Goal: Participate in discussion

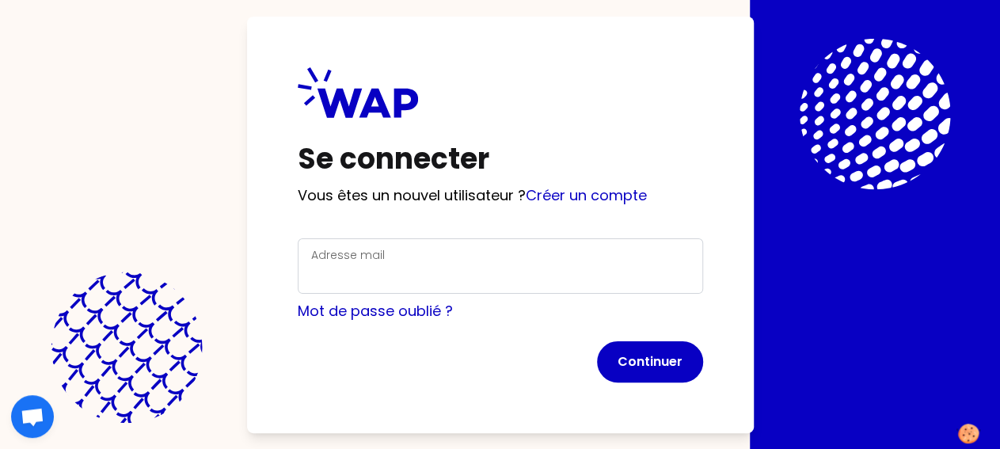
click at [311, 261] on div "Adresse mail" at bounding box center [500, 266] width 379 height 41
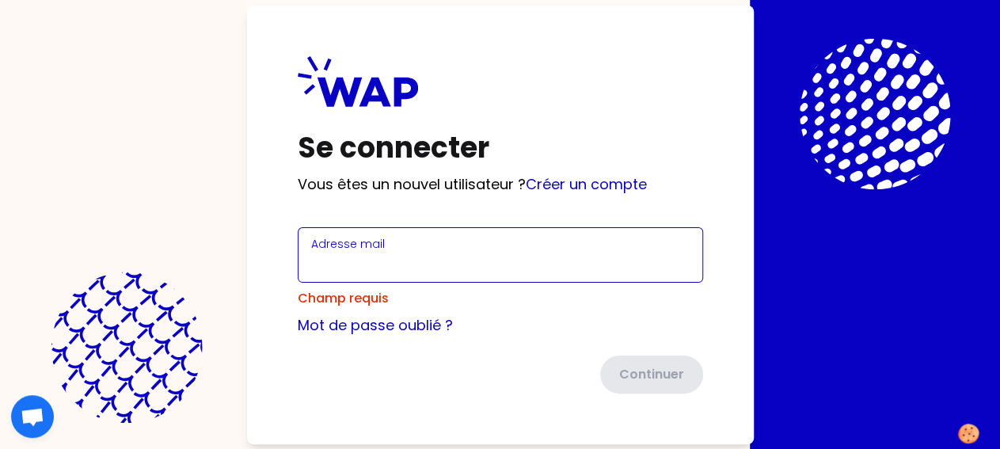
type input "[PERSON_NAME][EMAIL_ADDRESS][DOMAIN_NAME]"
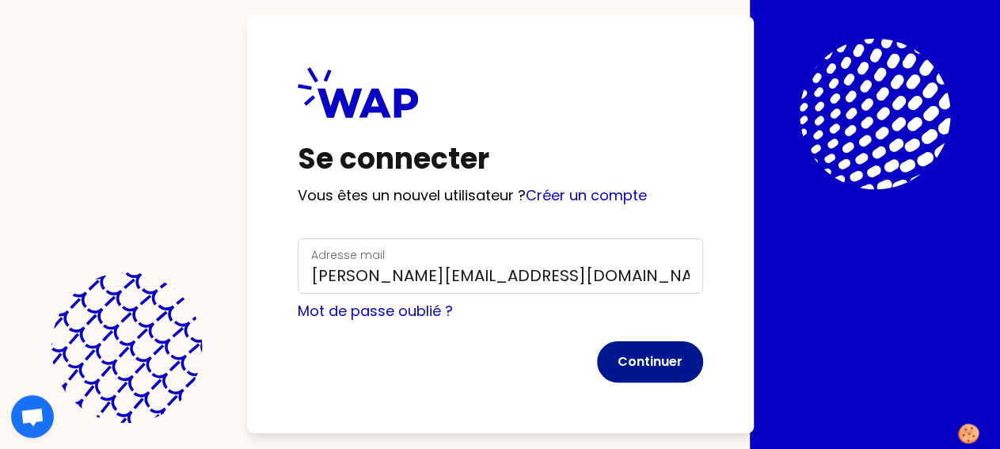
click at [597, 367] on button "Continuer" at bounding box center [650, 361] width 106 height 41
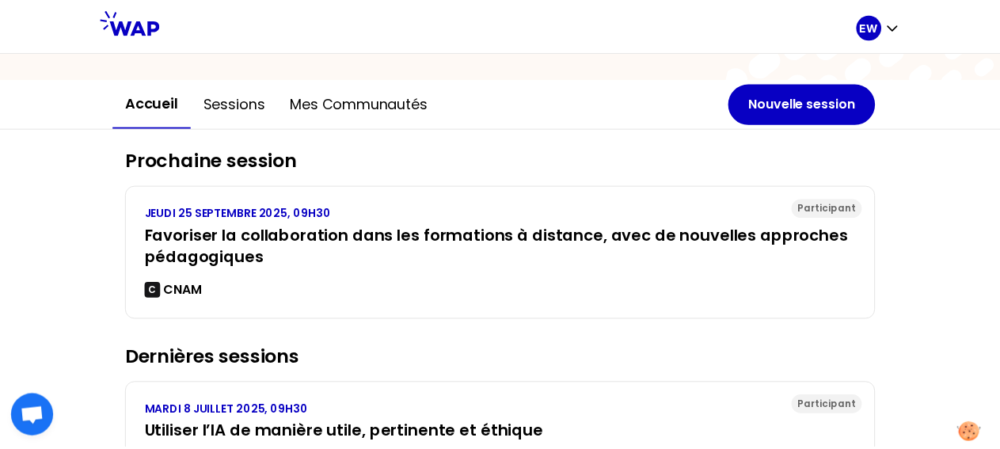
scroll to position [129, 0]
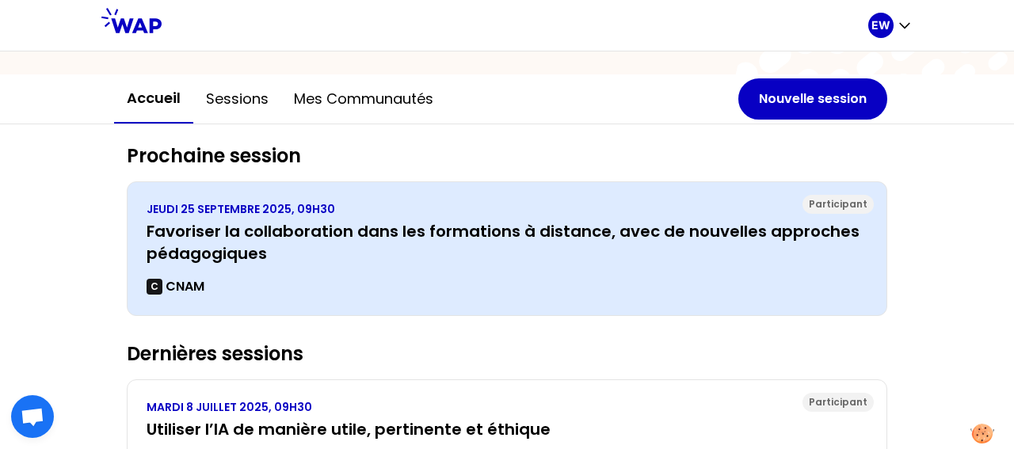
click at [584, 255] on h3 "Favoriser la collaboration dans les formations à distance, avec de nouvelles ap…" at bounding box center [507, 242] width 721 height 44
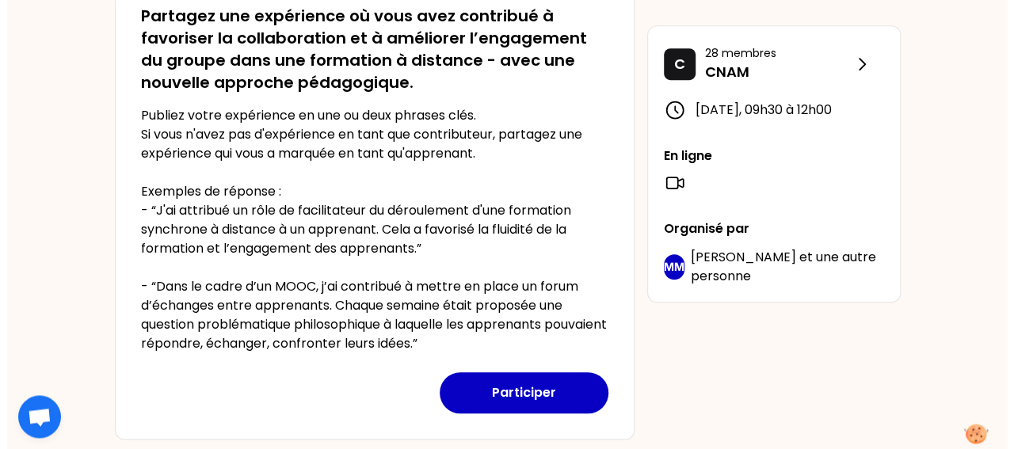
scroll to position [401, 0]
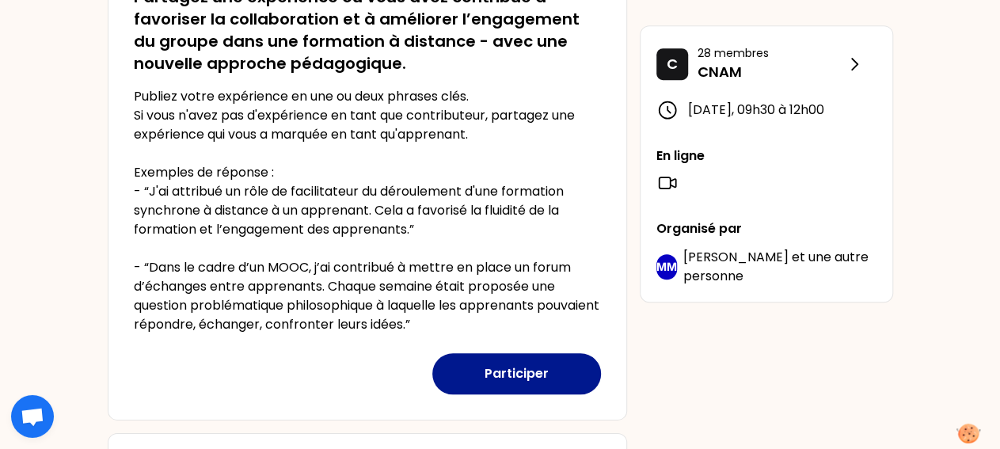
click at [572, 353] on button "Participer" at bounding box center [516, 373] width 169 height 41
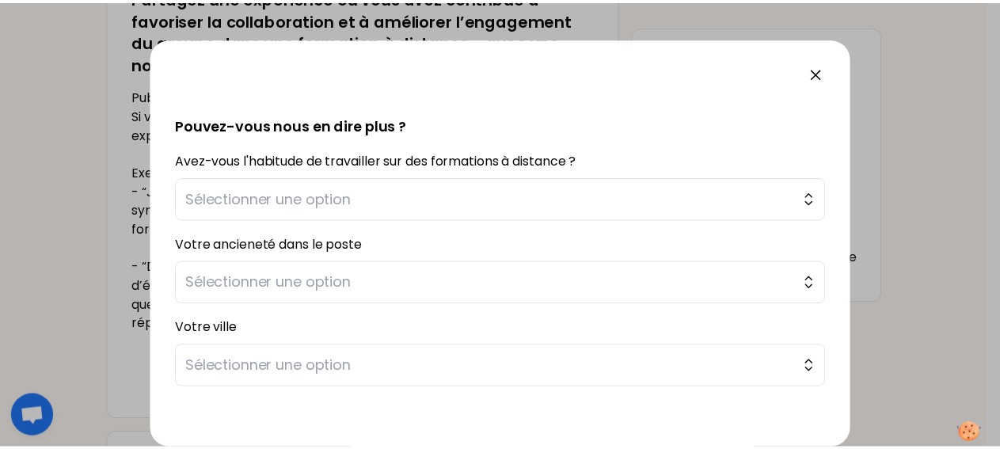
scroll to position [478, 0]
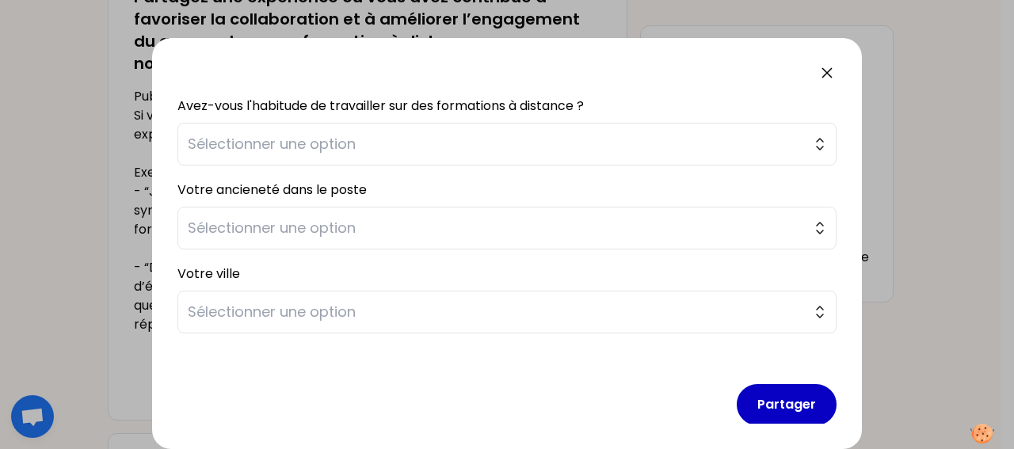
click at [828, 72] on icon at bounding box center [827, 73] width 10 height 10
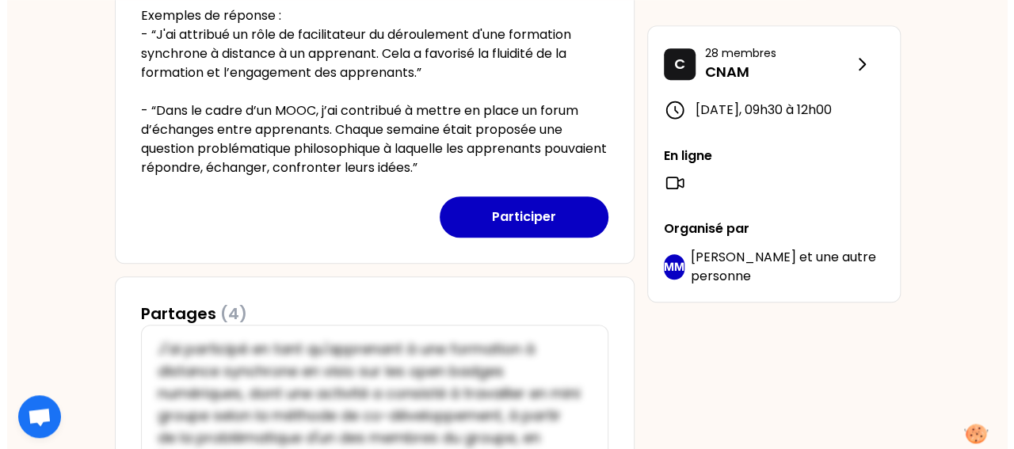
scroll to position [553, 0]
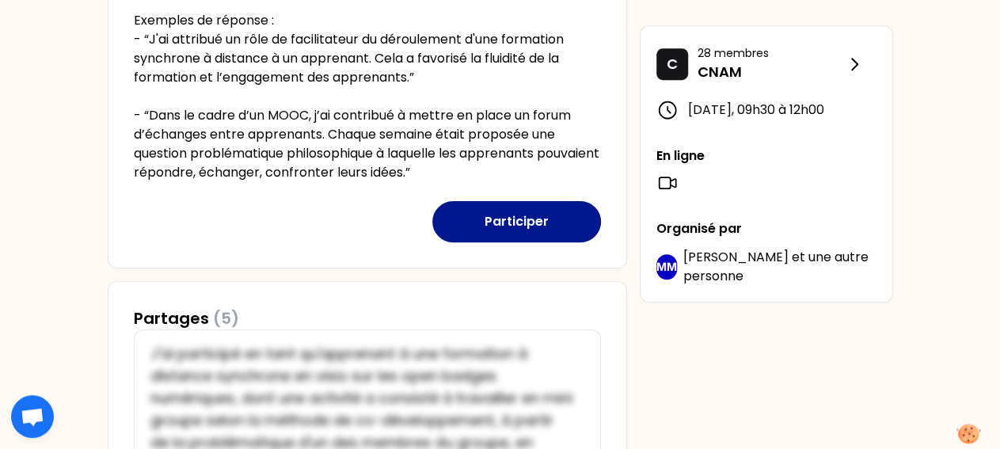
click at [503, 210] on button "Participer" at bounding box center [516, 221] width 169 height 41
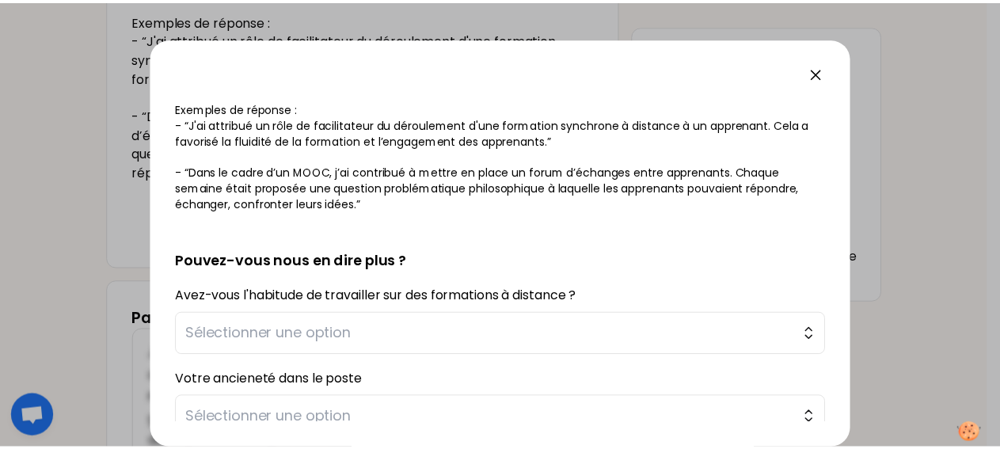
scroll to position [0, 0]
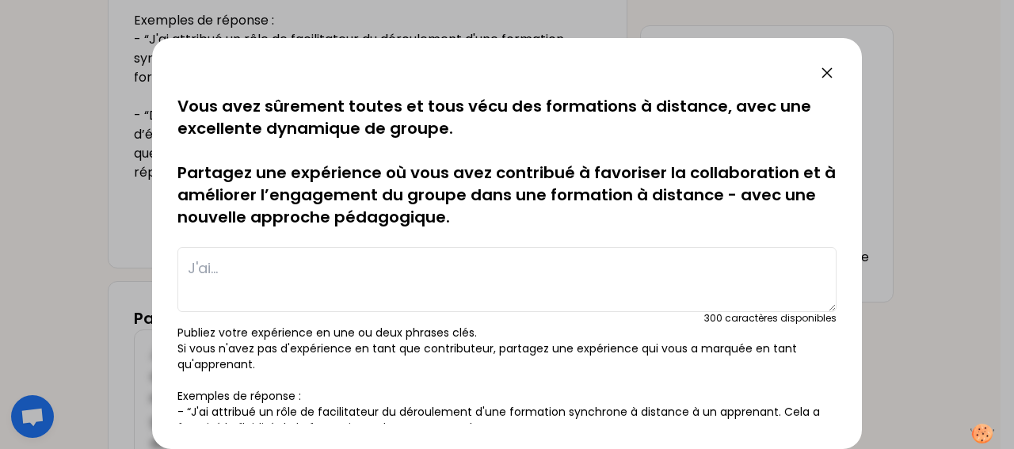
click at [823, 67] on icon at bounding box center [826, 72] width 19 height 19
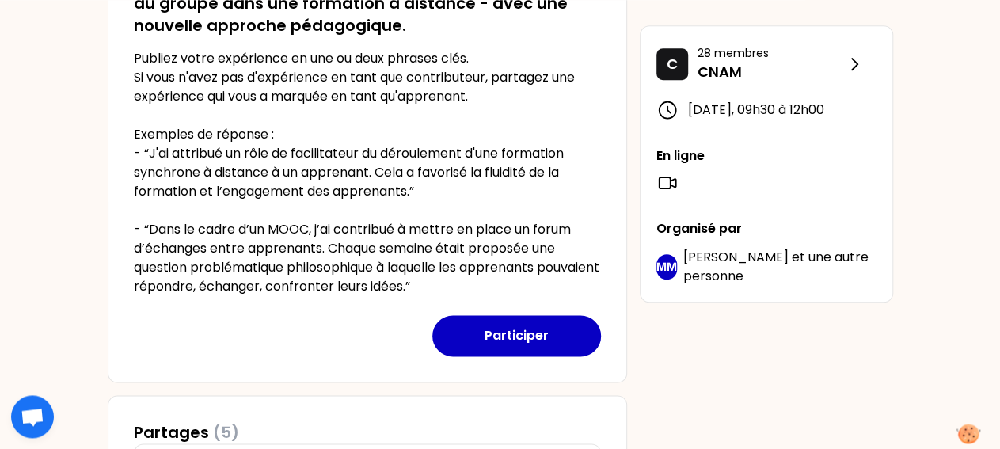
scroll to position [436, 0]
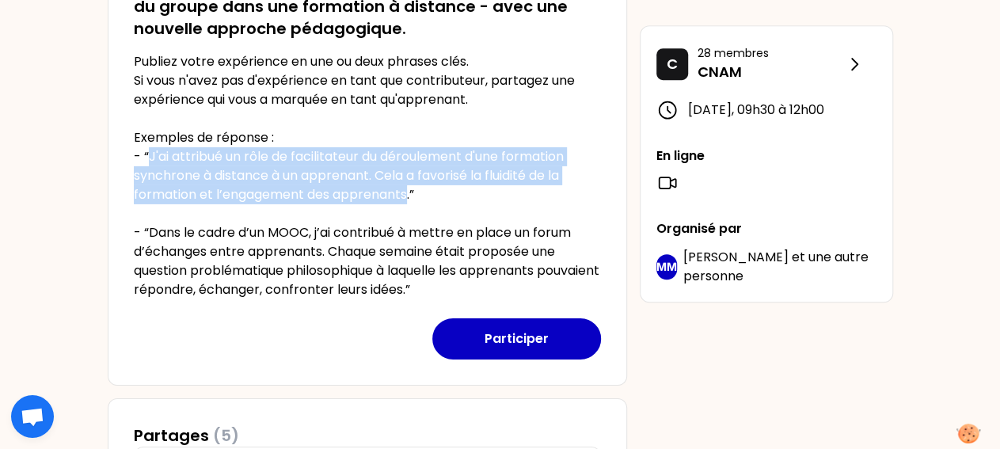
drag, startPoint x: 149, startPoint y: 152, endPoint x: 409, endPoint y: 194, distance: 263.9
click at [409, 194] on p "Publiez votre expérience en une ou deux phrases clés. Si vous n'avez pas d'expé…" at bounding box center [367, 175] width 467 height 247
copy p "J'ai attribué un rôle de facilitateur du déroulement d'une formation synchrone …"
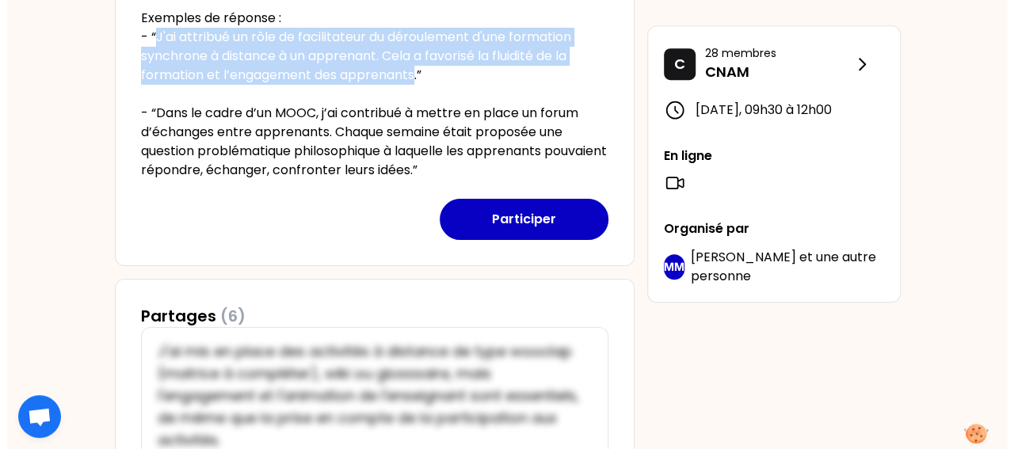
scroll to position [558, 0]
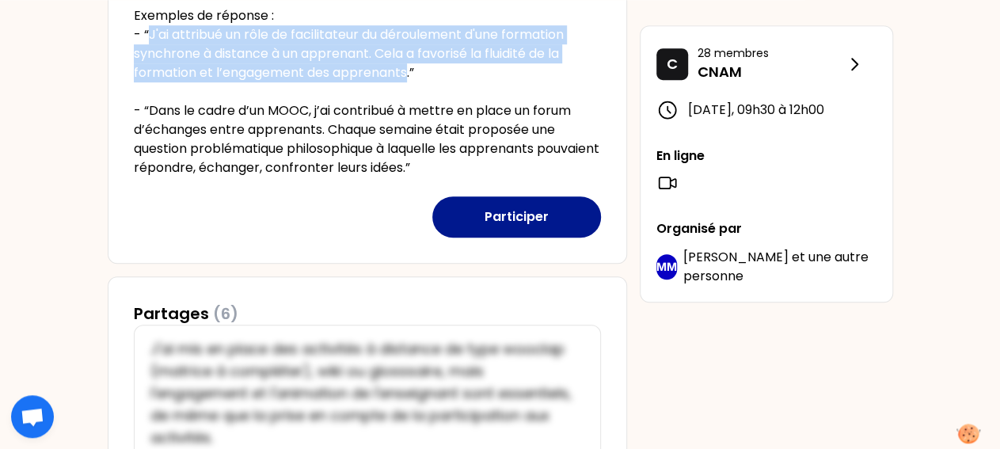
click at [531, 215] on button "Participer" at bounding box center [516, 216] width 169 height 41
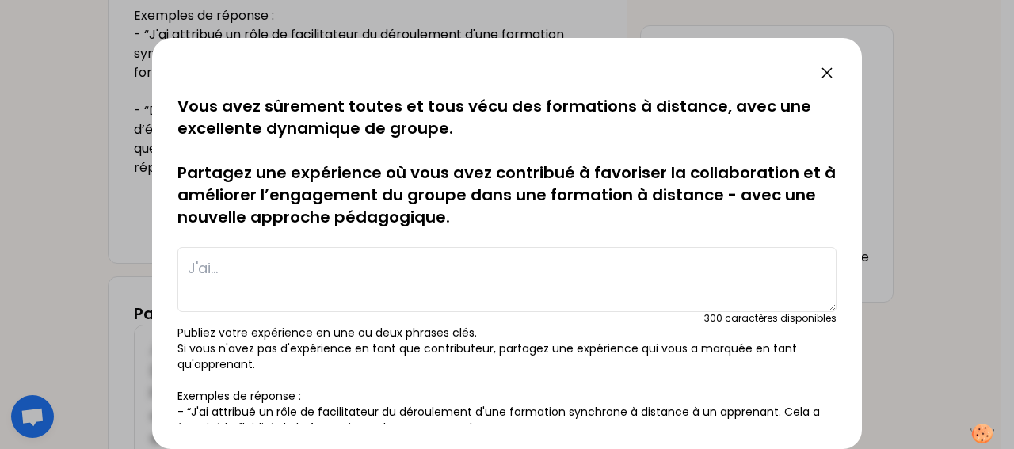
click at [375, 251] on textarea at bounding box center [506, 279] width 659 height 65
paste textarea "J'ai attribué un rôle de facilitateur du déroulement d'une formation synchrone …"
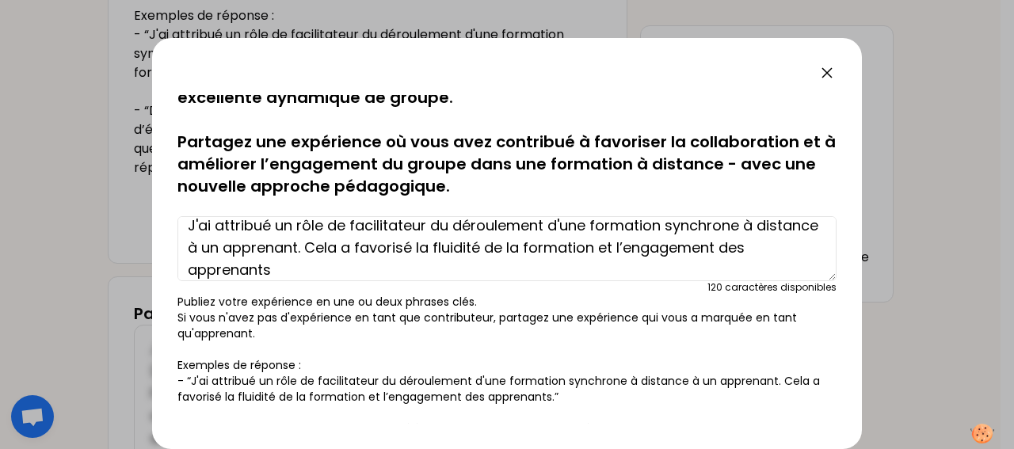
scroll to position [29, 0]
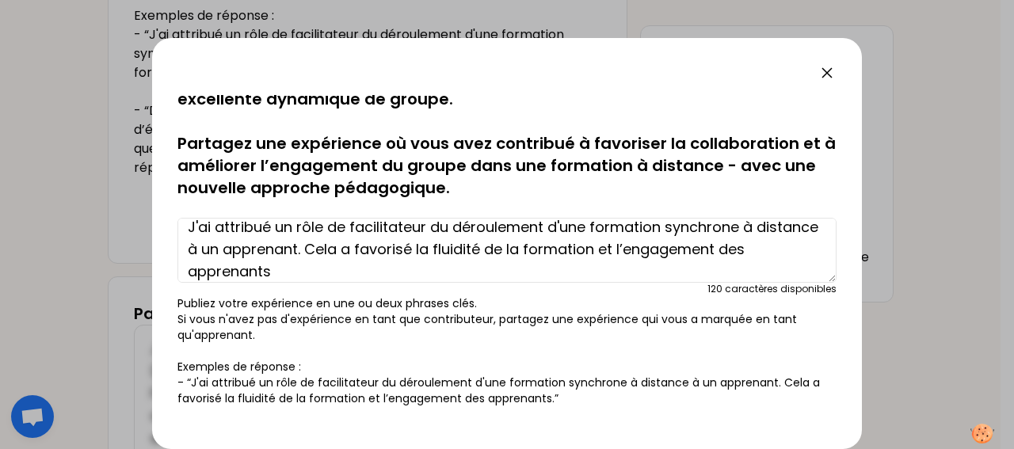
type textarea "J'ai attribué un rôle de facilitateur du déroulement d'une formation synchrone …"
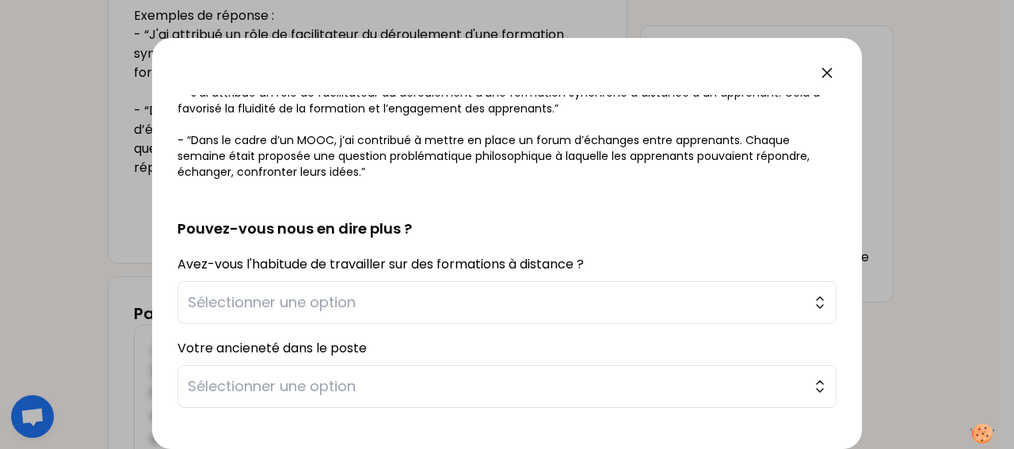
scroll to position [315, 0]
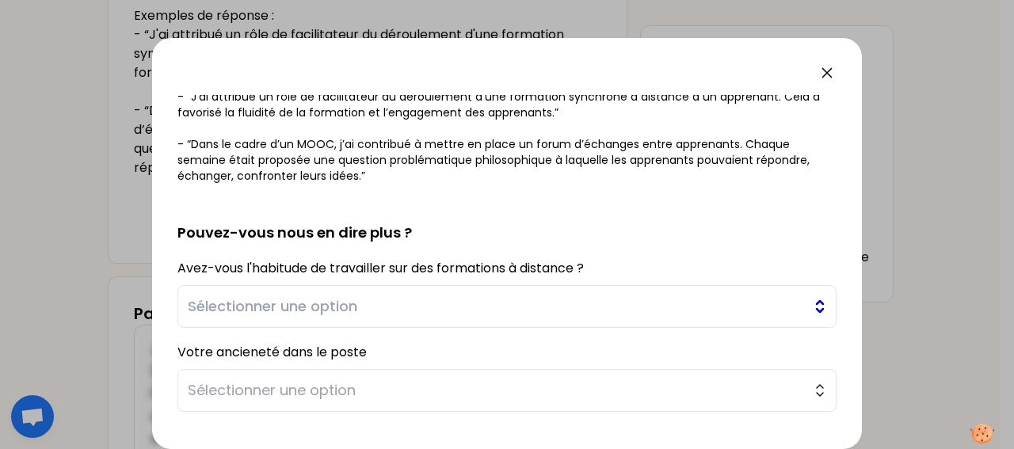
click at [714, 291] on button "Sélectionner une option" at bounding box center [506, 306] width 659 height 43
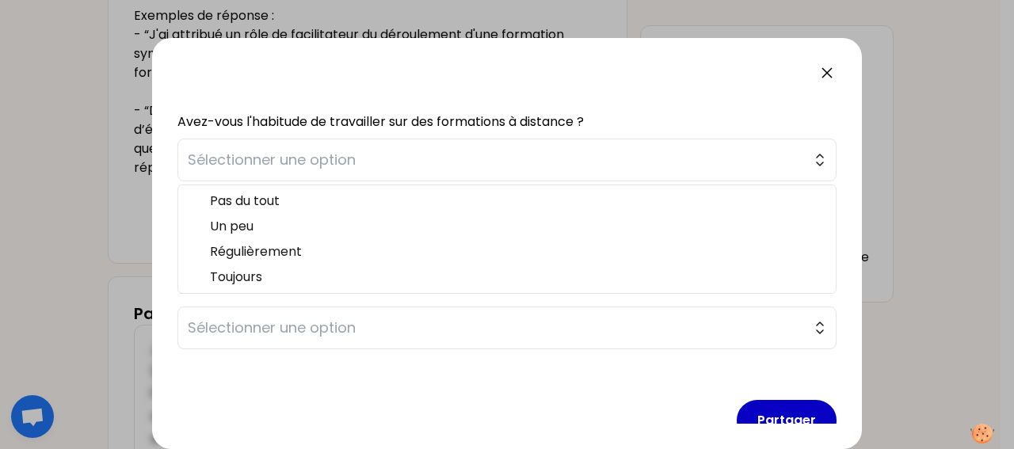
scroll to position [439, 0]
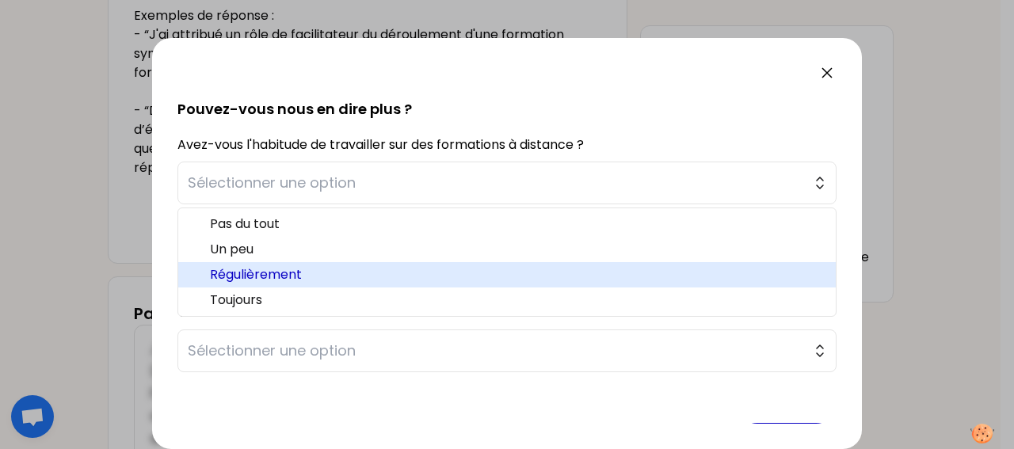
click at [419, 271] on span "Régulièrement" at bounding box center [516, 274] width 613 height 19
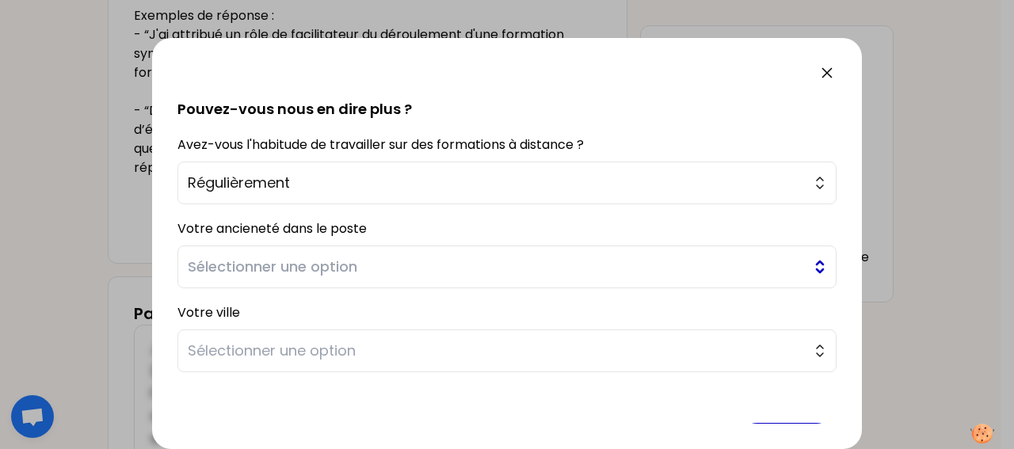
click at [504, 269] on span "Sélectionner une option" at bounding box center [496, 267] width 616 height 22
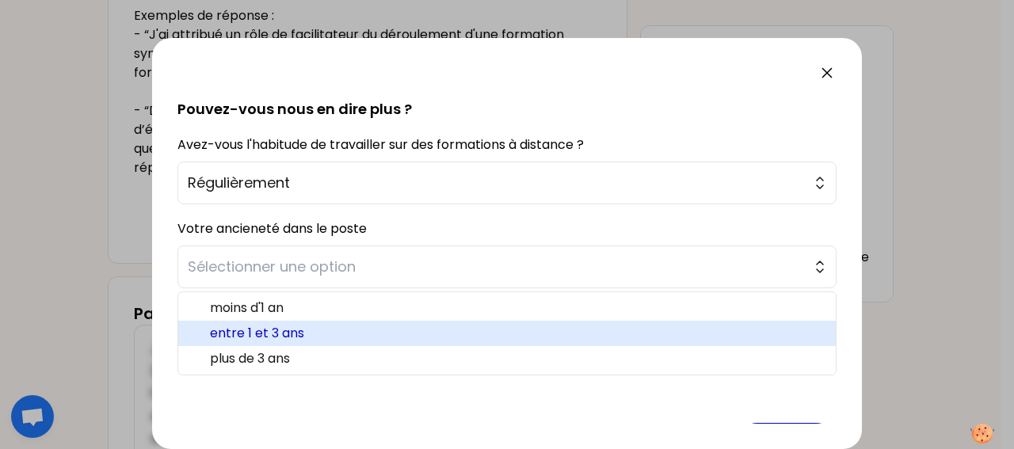
click at [351, 326] on span "entre 1 et 3 ans" at bounding box center [516, 333] width 613 height 19
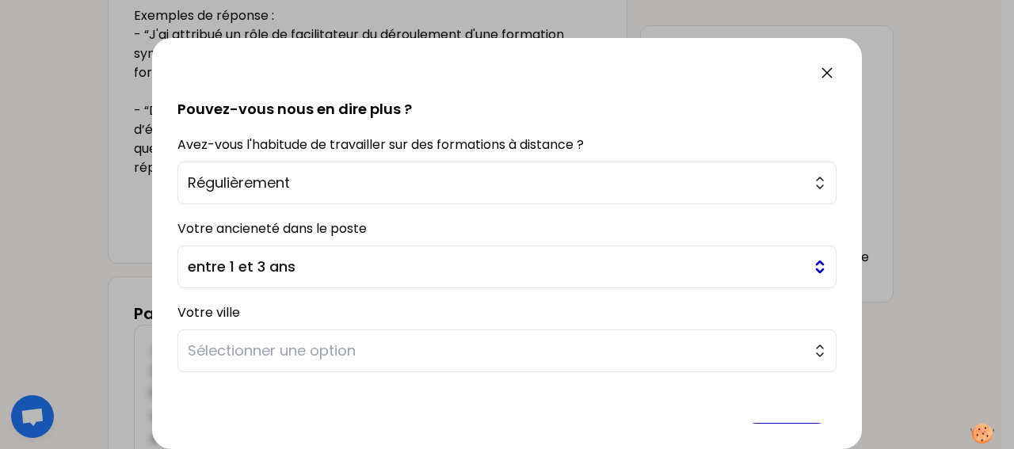
click at [367, 276] on span "entre 1 et 3 ans" at bounding box center [496, 267] width 616 height 22
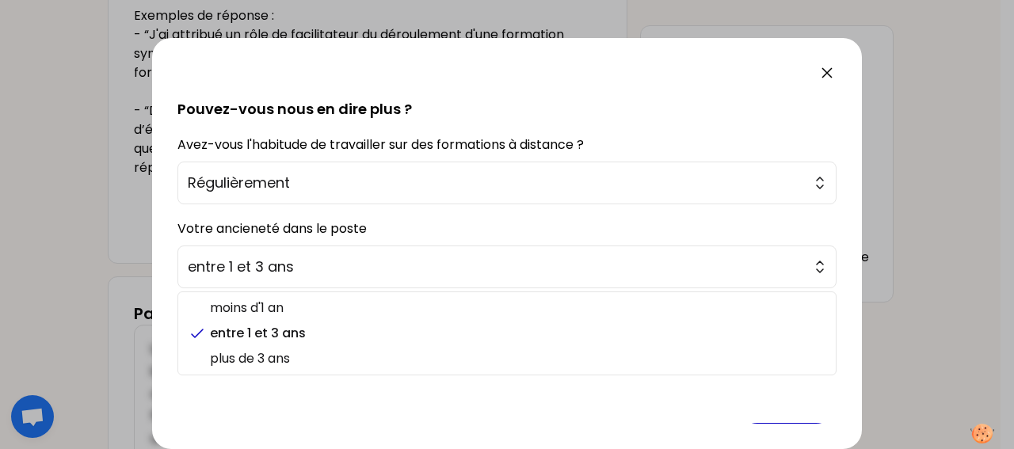
scroll to position [489, 0]
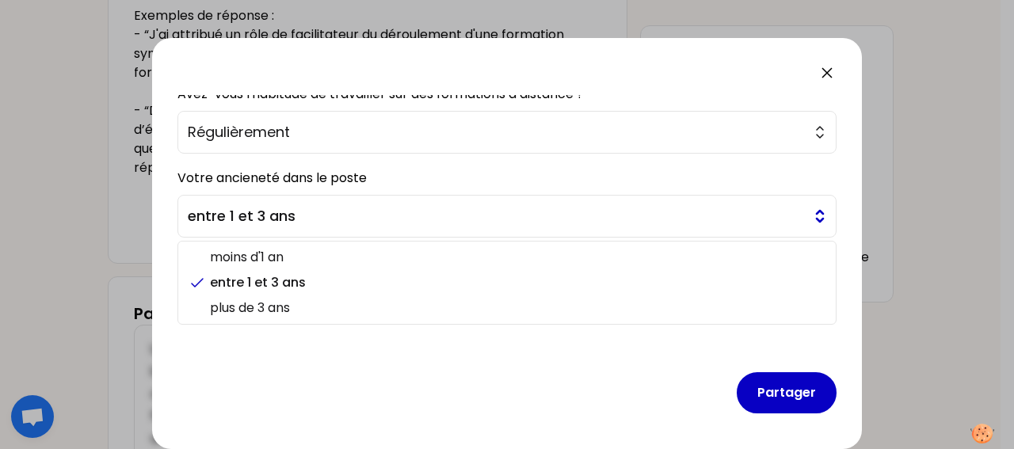
click at [797, 219] on button "entre 1 et 3 ans" at bounding box center [506, 216] width 659 height 43
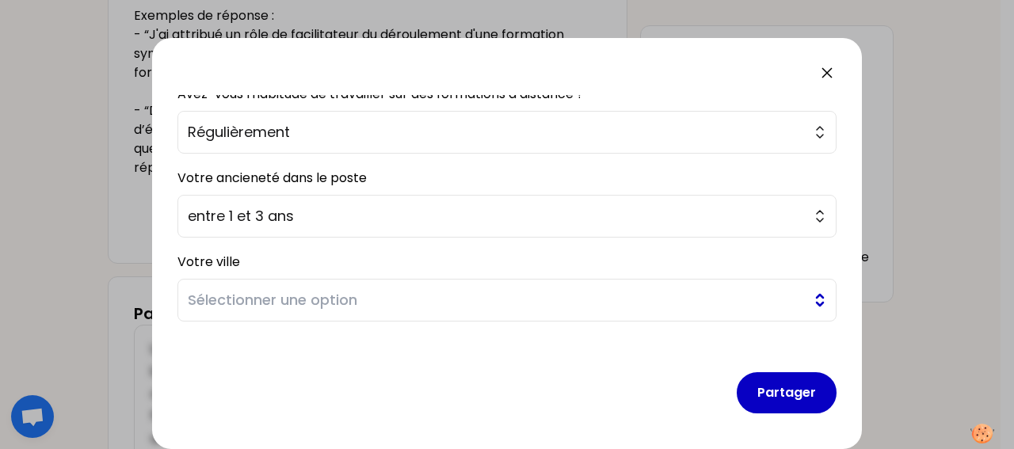
click at [692, 295] on span "Sélectionner une option" at bounding box center [496, 300] width 616 height 22
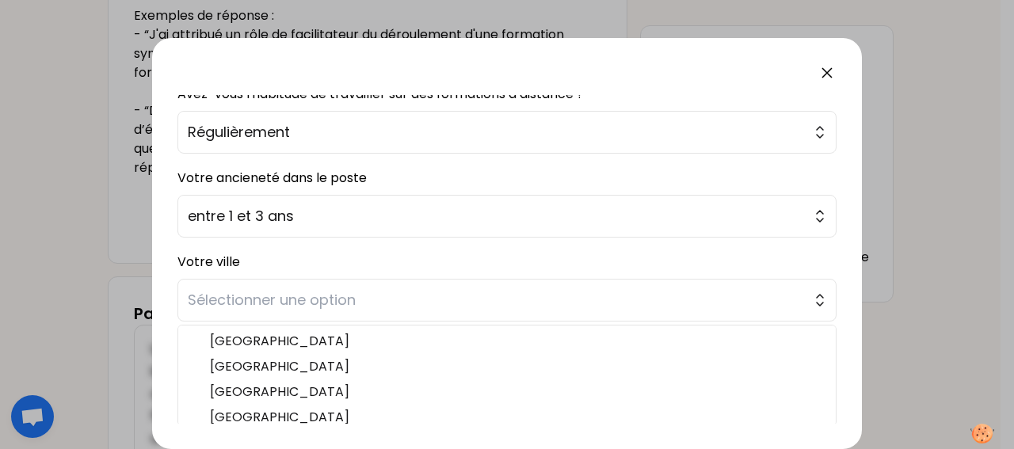
scroll to position [207, 0]
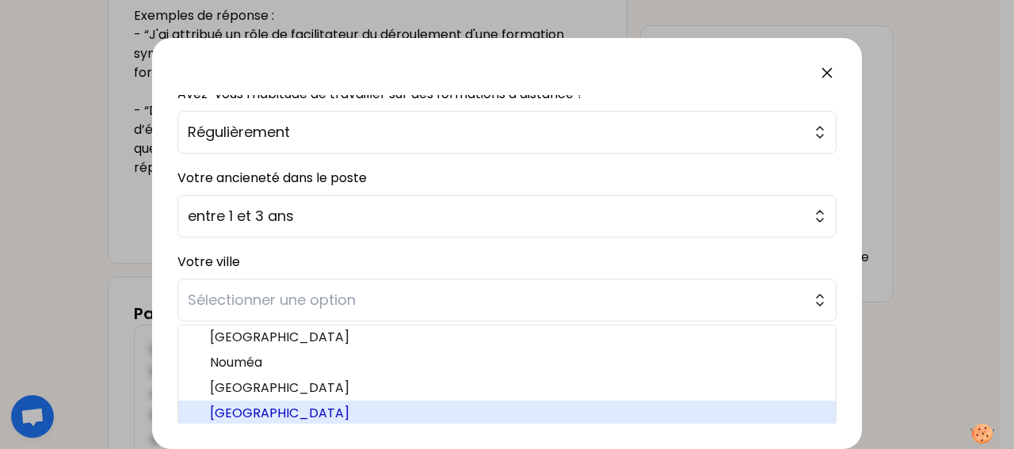
click at [650, 405] on span "[GEOGRAPHIC_DATA]" at bounding box center [516, 413] width 613 height 19
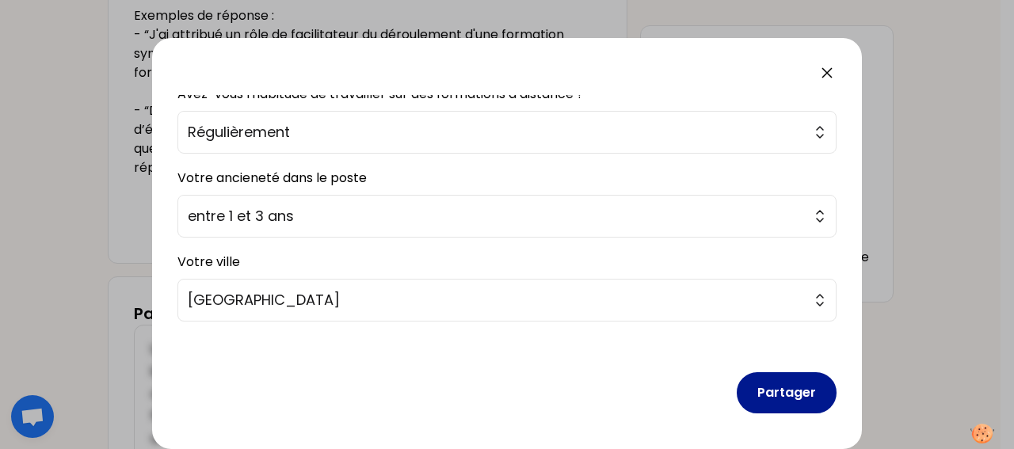
click at [787, 385] on button "Partager" at bounding box center [787, 392] width 100 height 41
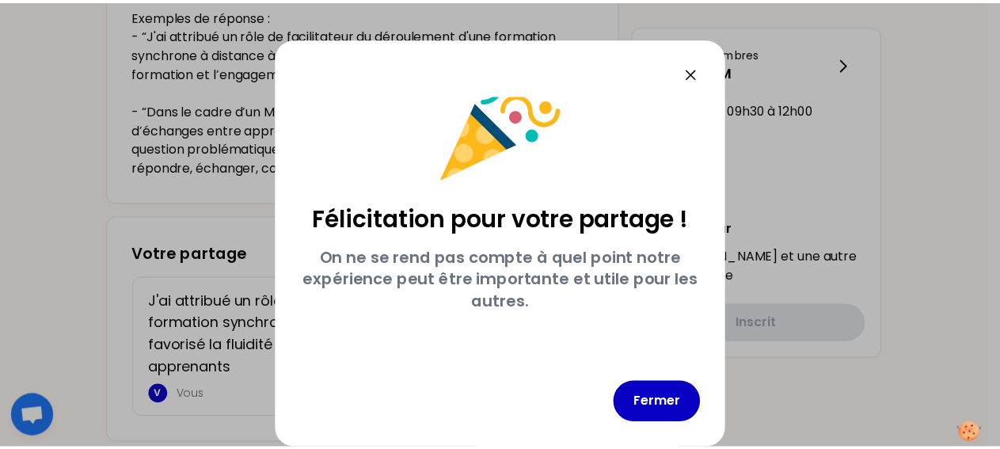
scroll to position [42, 0]
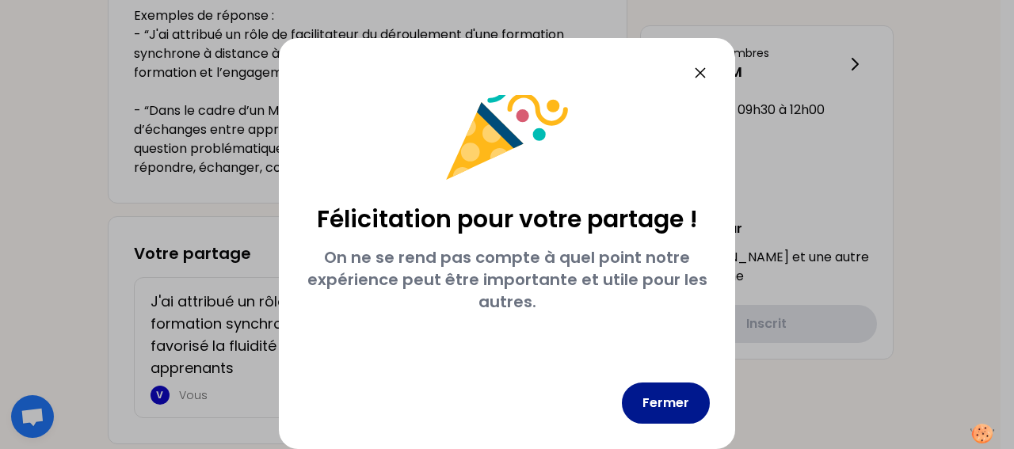
click at [654, 409] on button "Fermer" at bounding box center [666, 403] width 88 height 41
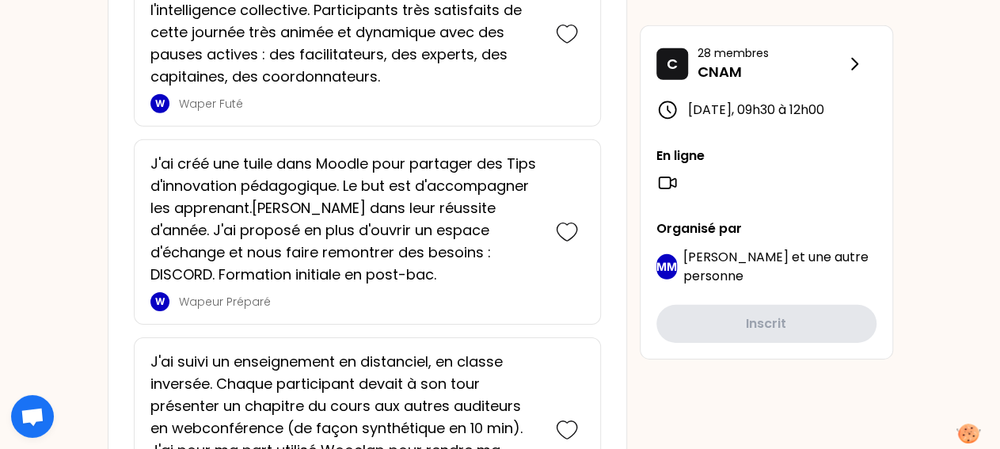
scroll to position [2287, 0]
drag, startPoint x: 999, startPoint y: 314, endPoint x: 1013, endPoint y: 299, distance: 20.8
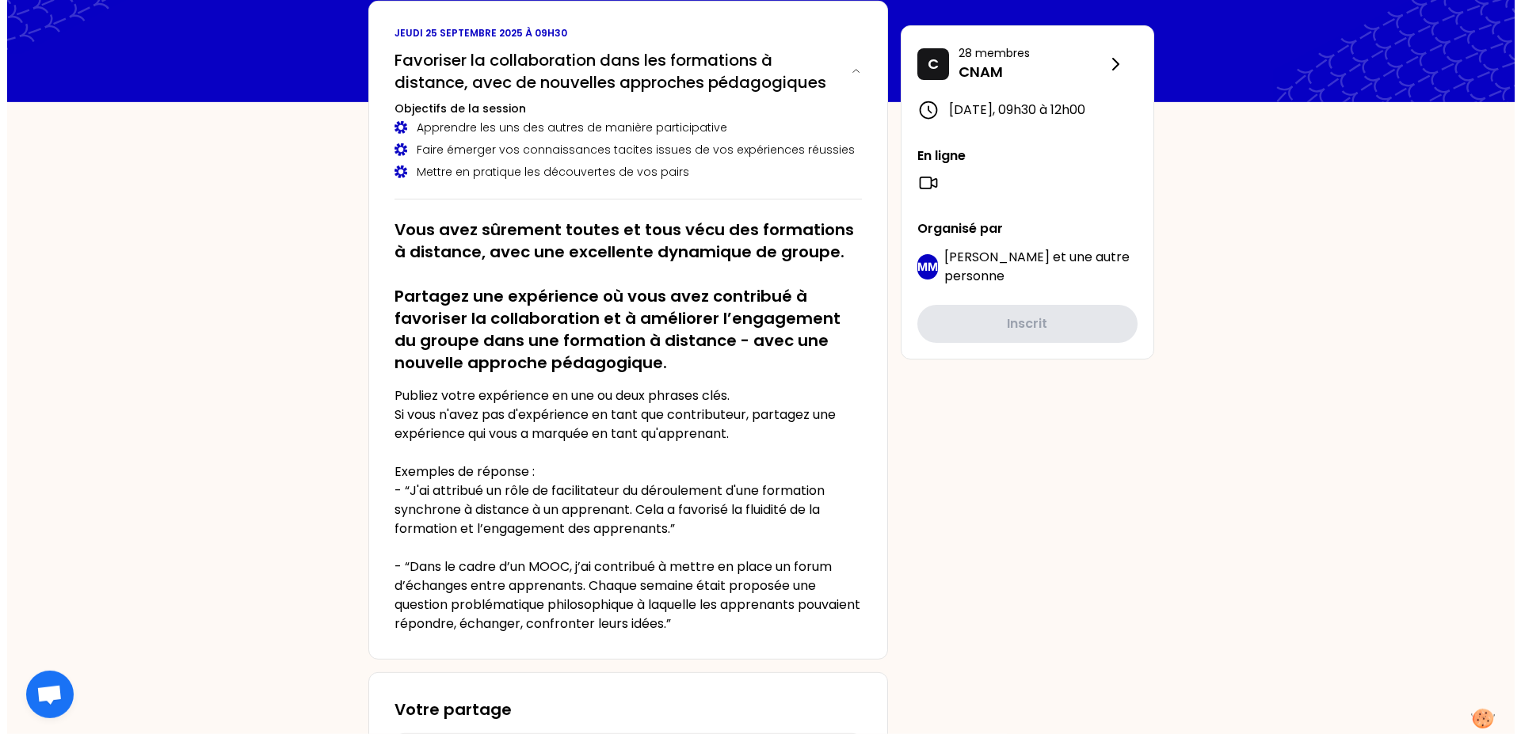
scroll to position [0, 0]
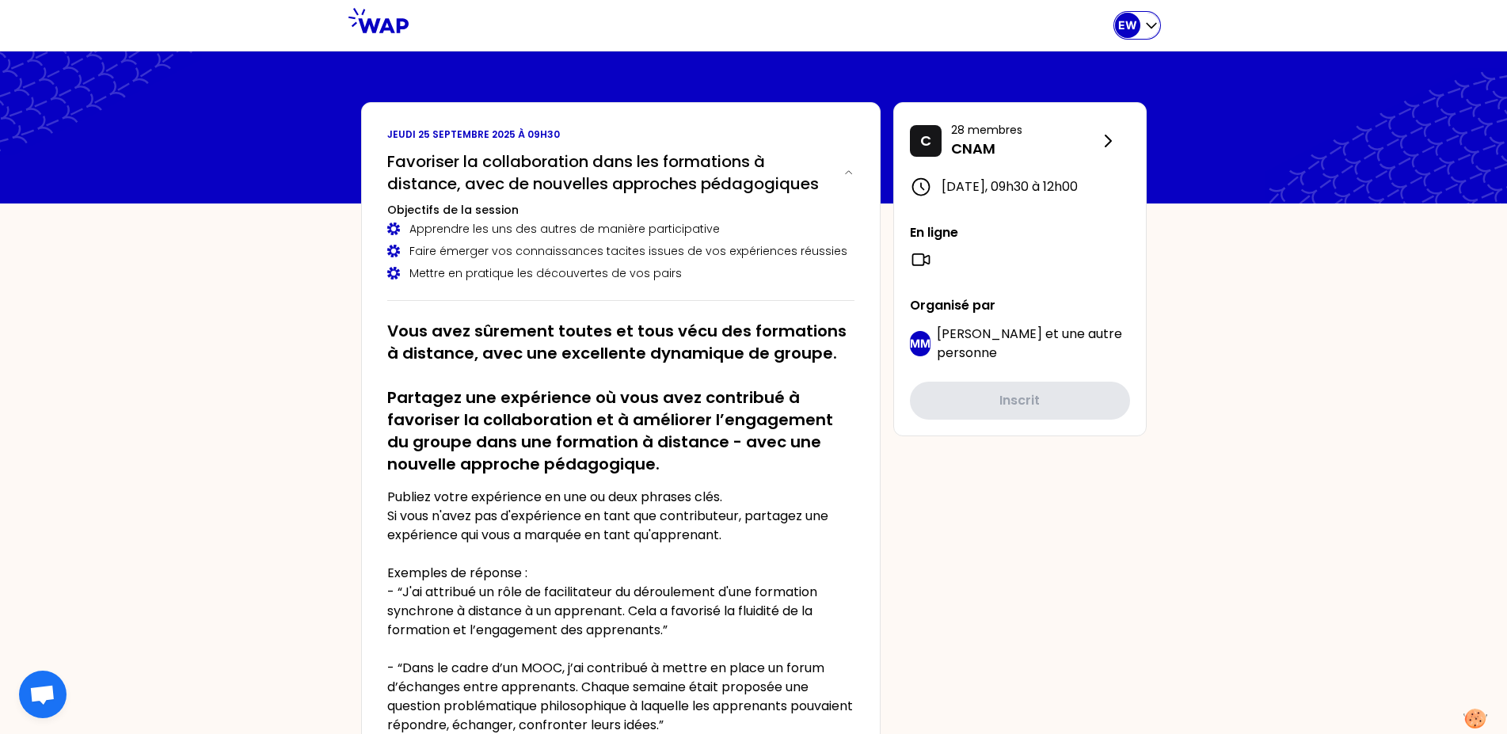
click at [1013, 19] on p "EW" at bounding box center [1127, 25] width 19 height 16
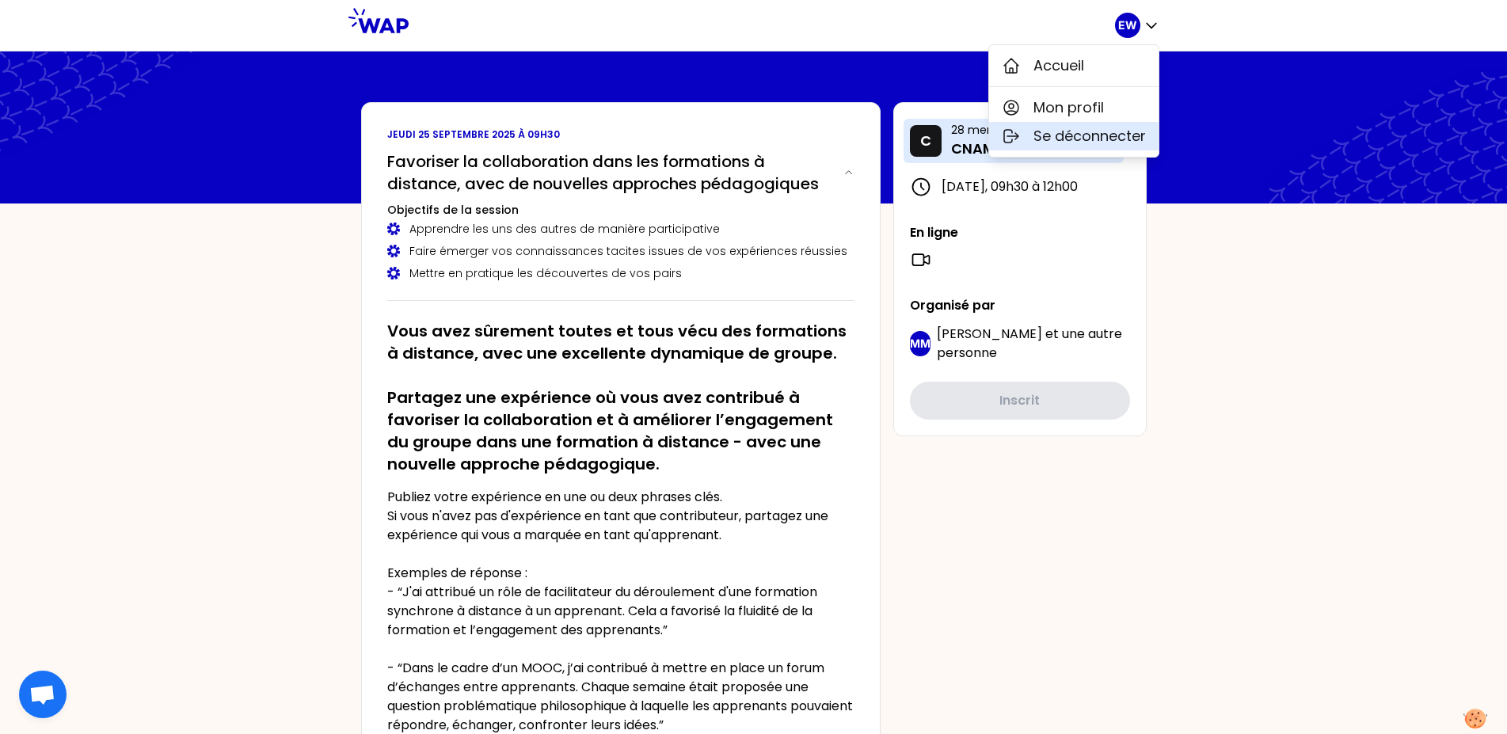
click at [1013, 133] on span "Se déconnecter" at bounding box center [1089, 136] width 112 height 22
